Goal: Task Accomplishment & Management: Manage account settings

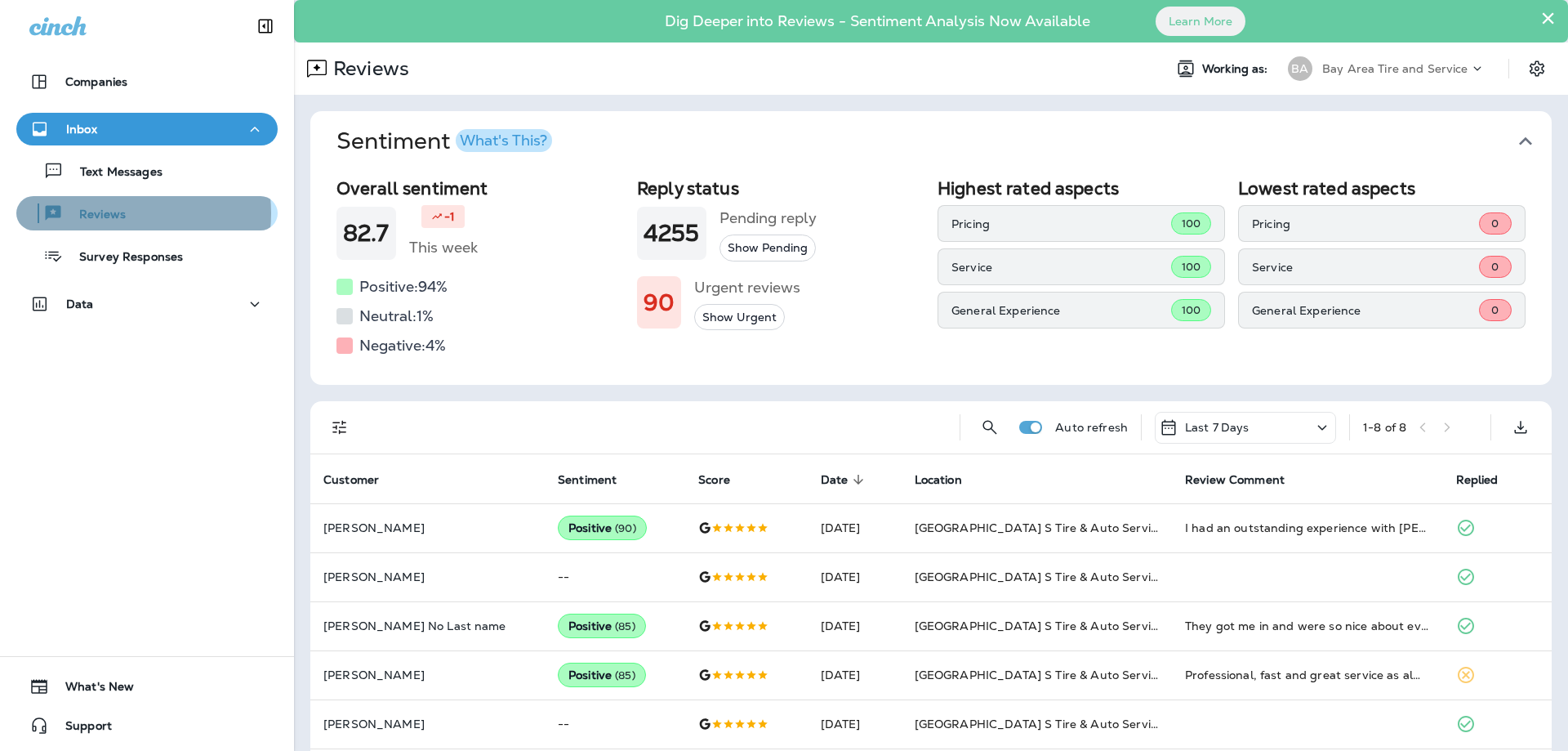
click at [107, 213] on p "Reviews" at bounding box center [94, 215] width 63 height 15
click at [97, 217] on p "Reviews" at bounding box center [94, 215] width 63 height 15
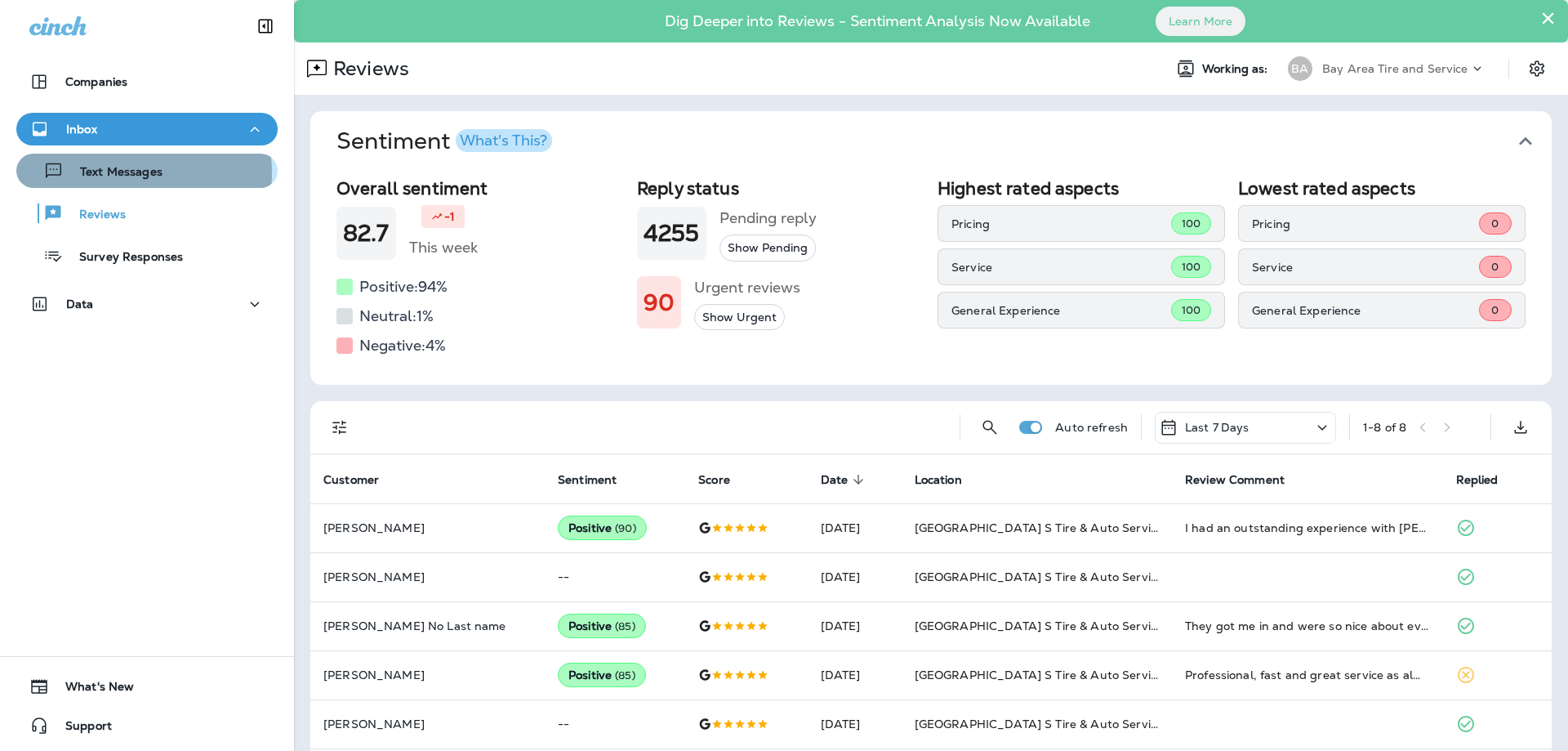
click at [108, 173] on p "Text Messages" at bounding box center [113, 172] width 99 height 15
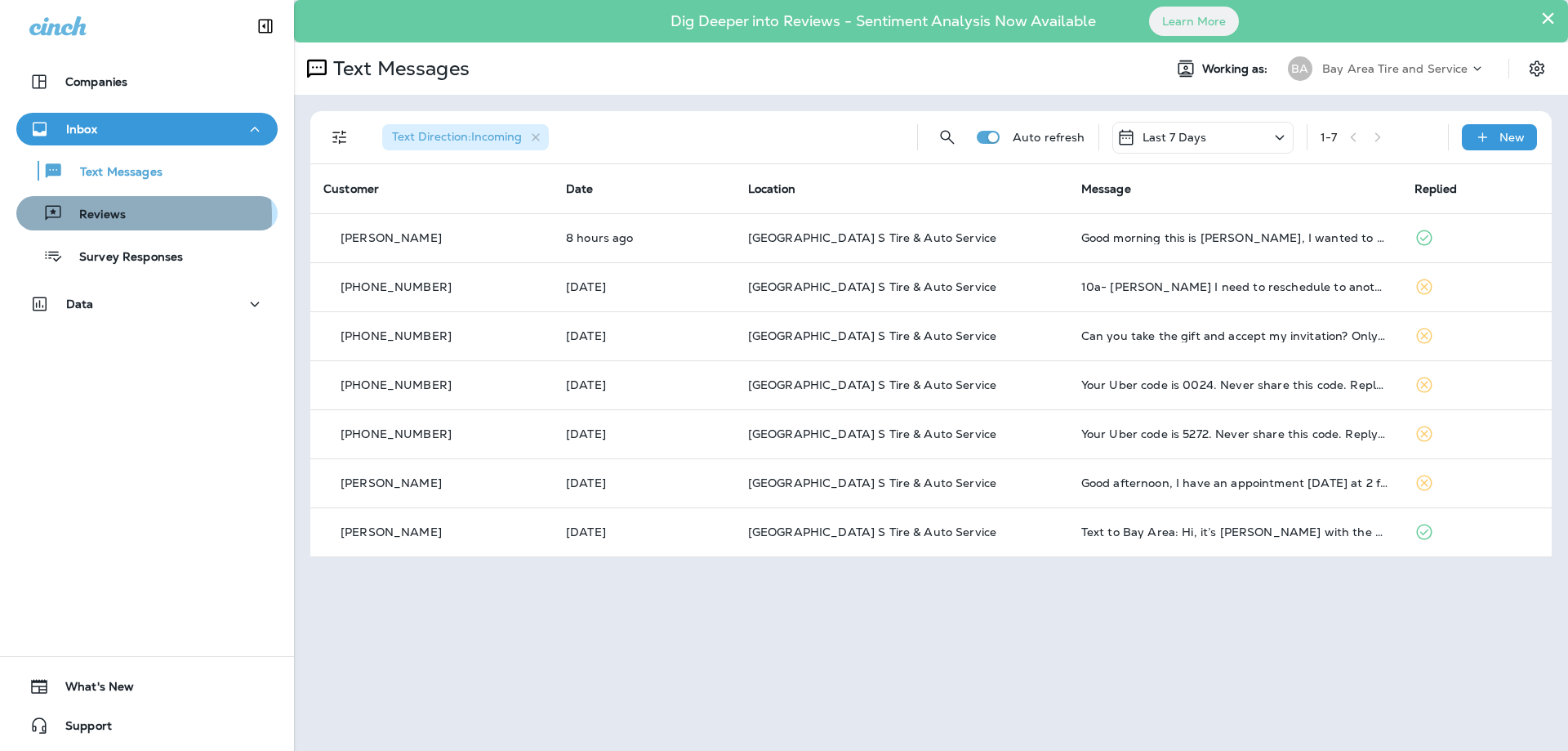
click at [101, 216] on p "Reviews" at bounding box center [94, 215] width 63 height 15
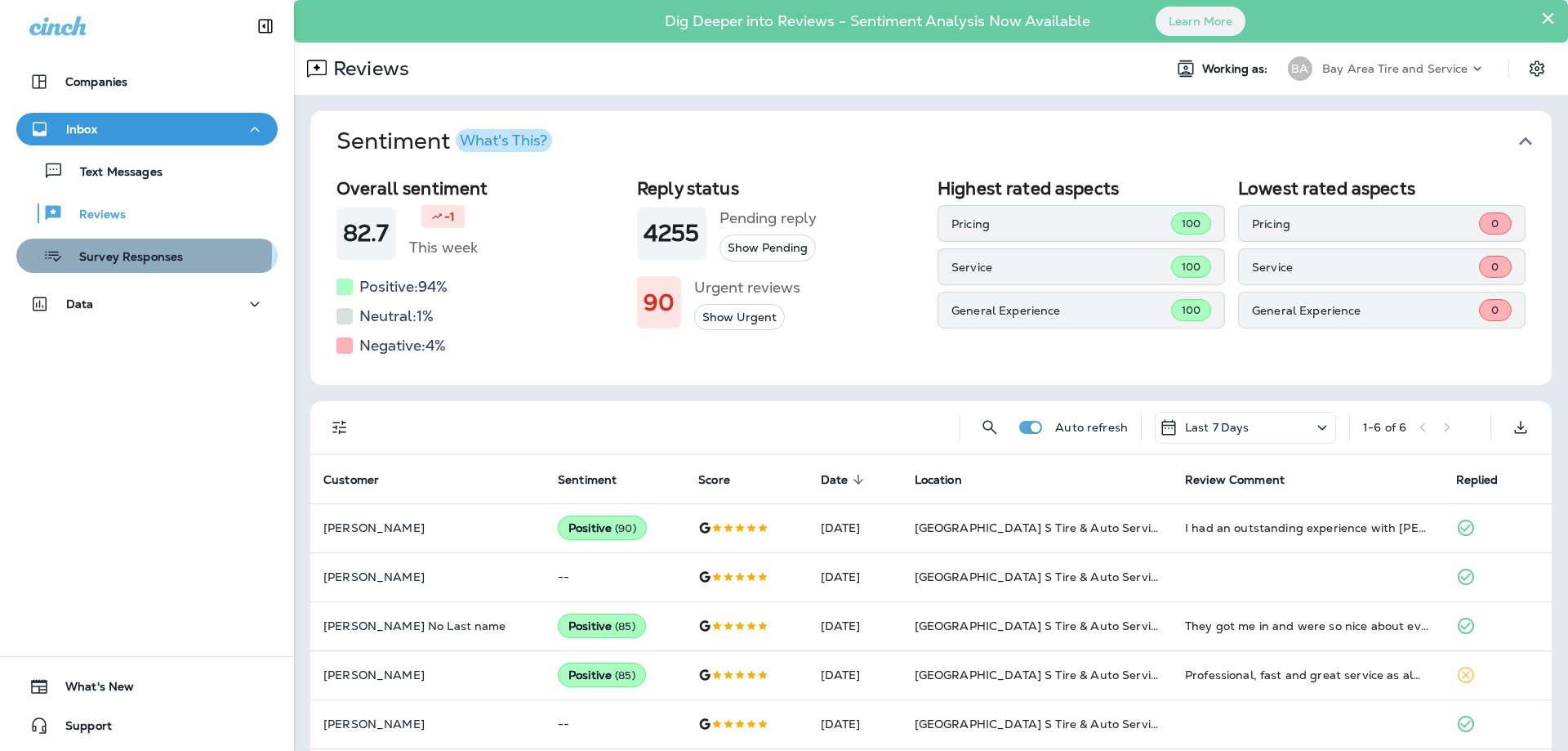
click at [105, 253] on p "Survey Responses" at bounding box center [122, 257] width 120 height 15
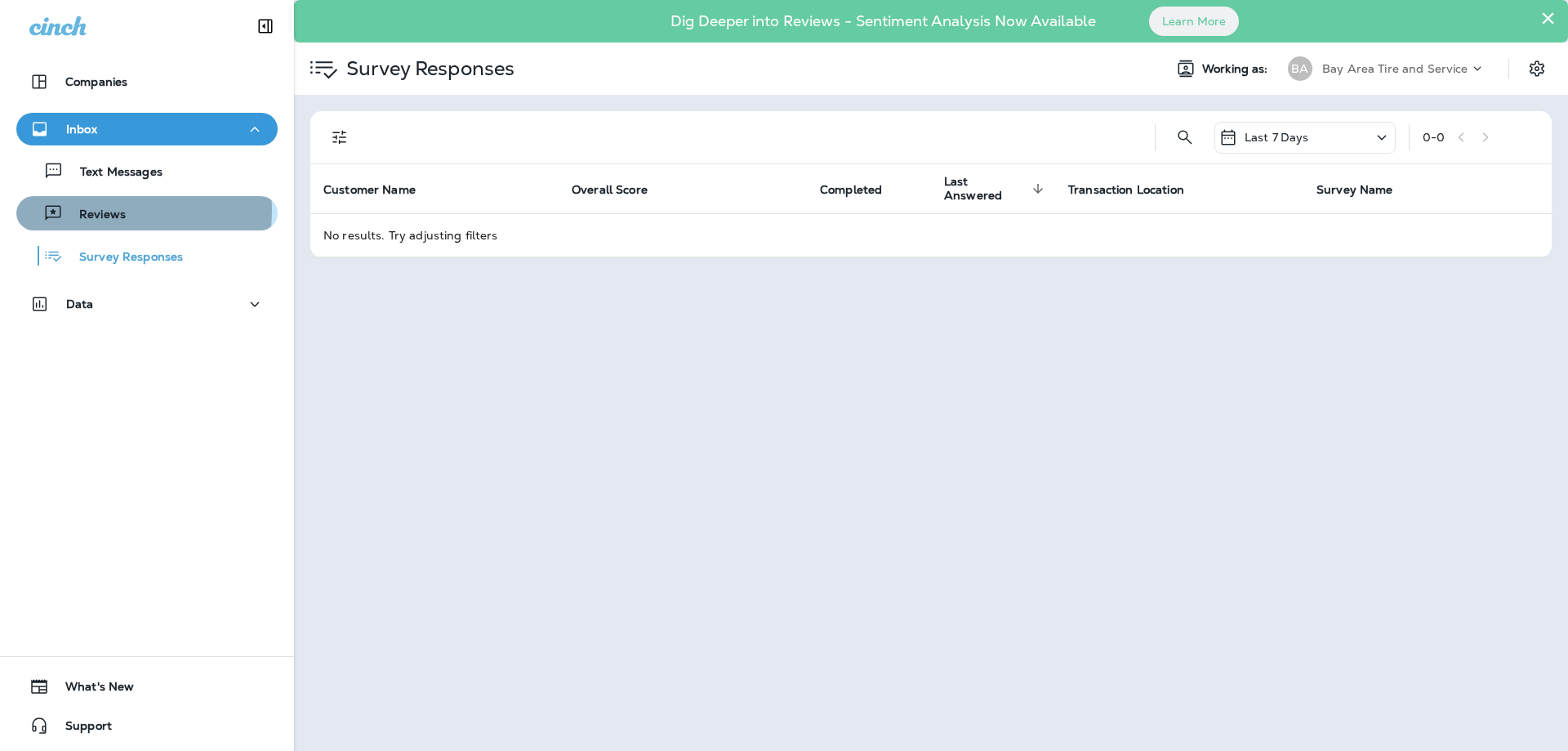
click at [92, 210] on p "Reviews" at bounding box center [94, 215] width 63 height 15
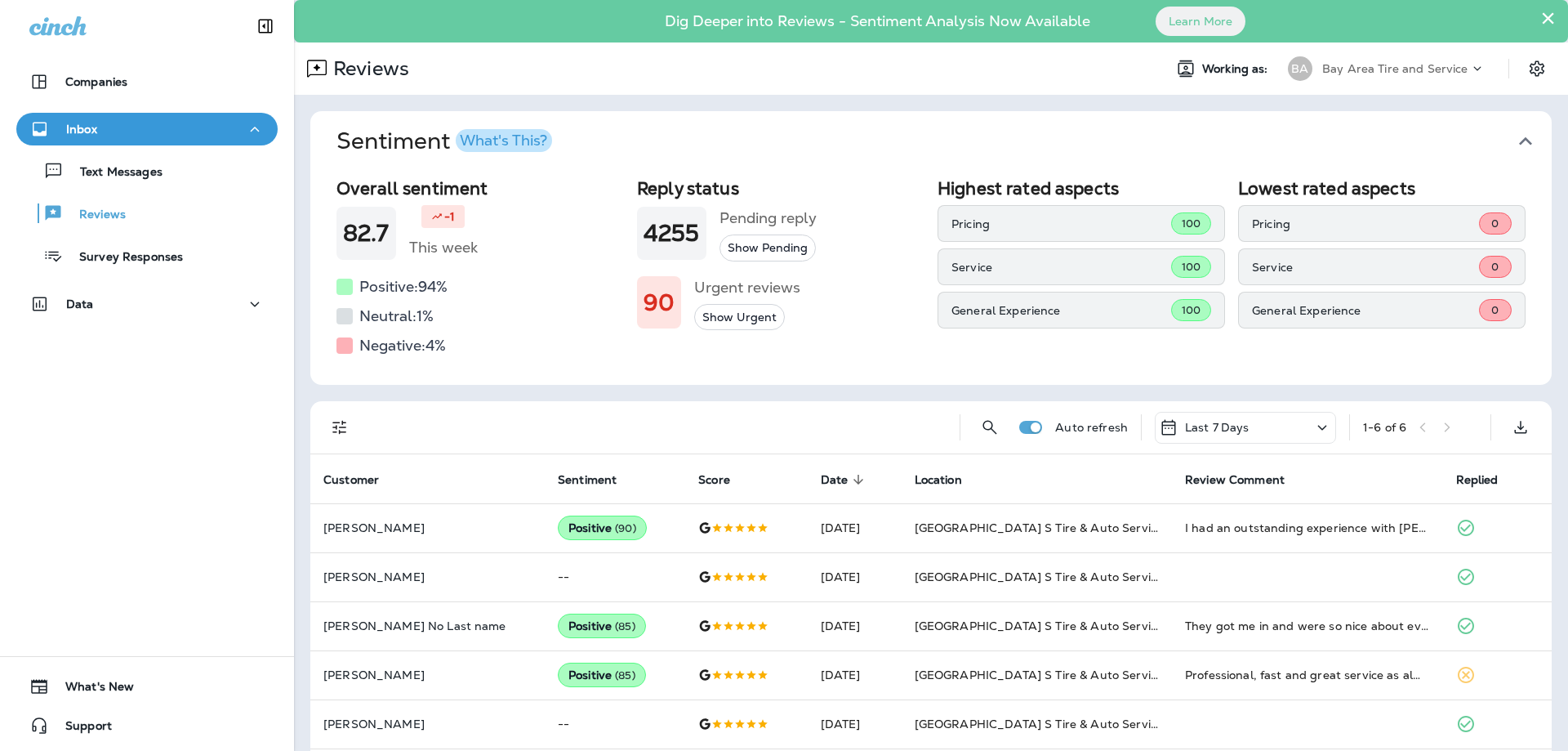
click at [1519, 140] on icon "button" at bounding box center [1526, 141] width 13 height 8
